Goal: Communication & Community: Answer question/provide support

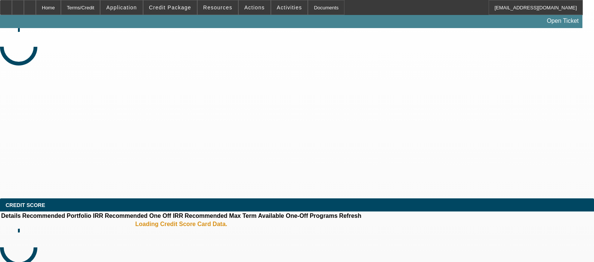
select select "0"
select select "2"
select select "0.1"
select select "4"
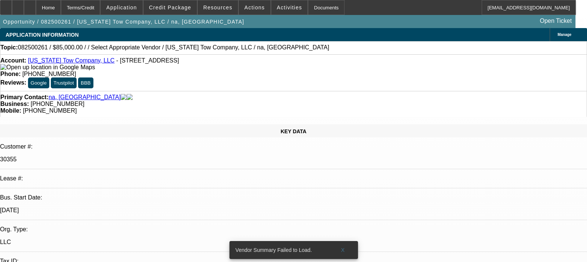
type textarea "CUSTOMER WAS BEHIND MANY TIMES INITIALLY ON THE PAYMENTS. HAD ISSUES LIKE BUISN…"
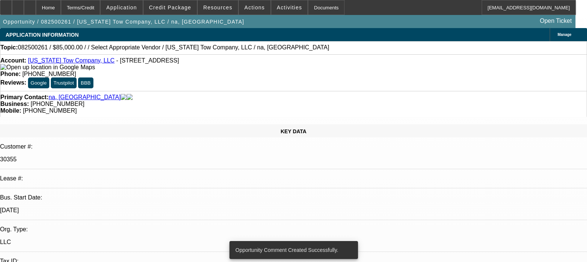
radio input "true"
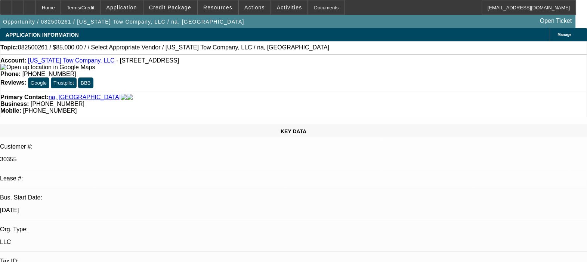
type textarea "FROM LAST FEW MONTHS PAYMENTS ARE COMING ON TIME AND THINGS ARE GOING WELL."
radio input "false"
radio input "true"
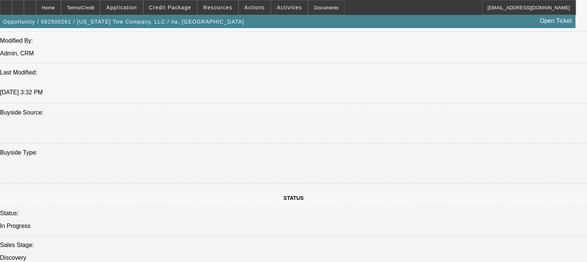
scroll to position [700, 0]
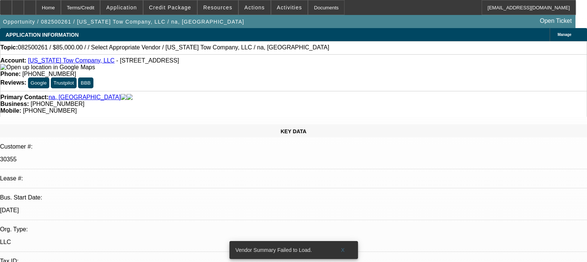
select select "0"
select select "2"
select select "0.1"
select select "1"
select select "2"
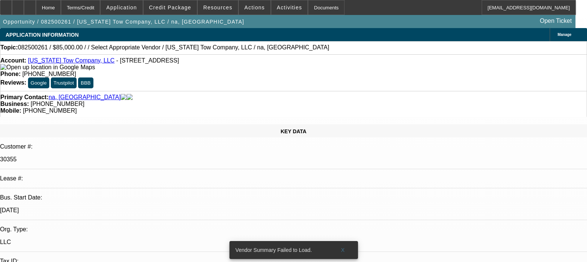
select select "4"
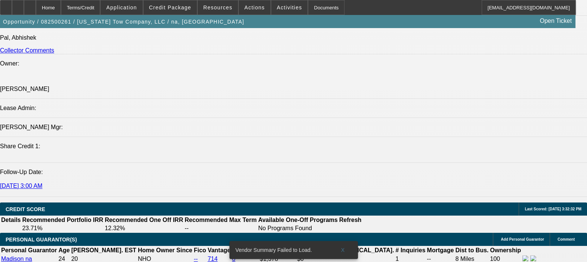
scroll to position [841, 0]
